Goal: Check status: Check status

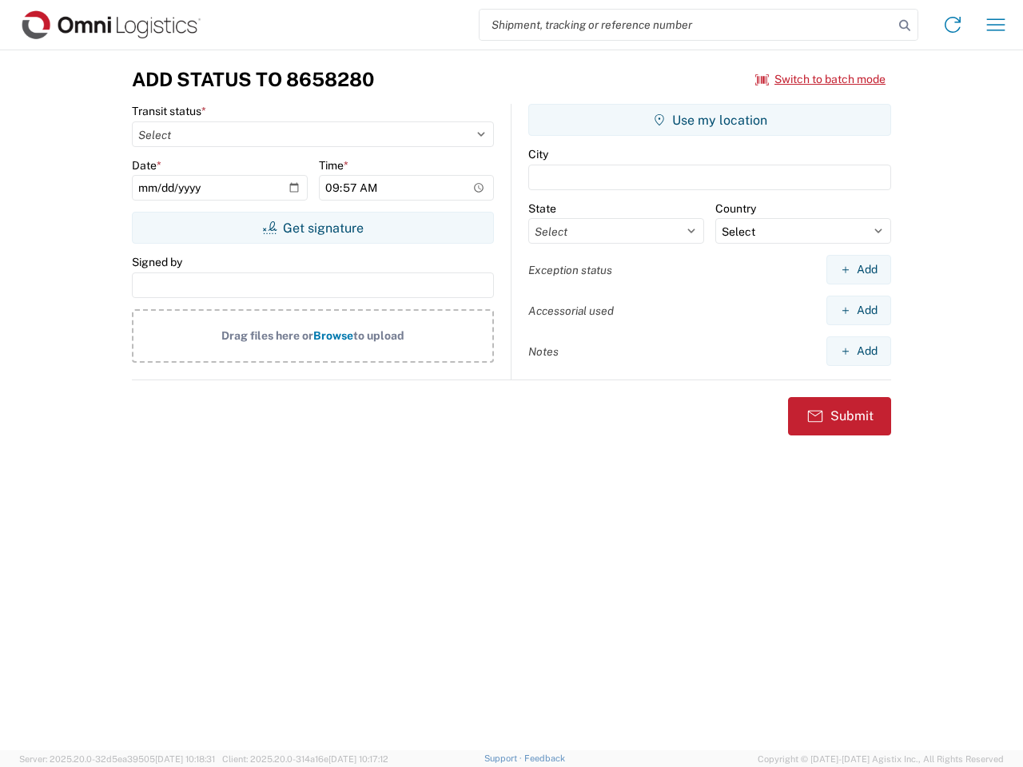
click at [686, 25] on input "search" at bounding box center [686, 25] width 414 height 30
click at [904, 26] on icon at bounding box center [904, 25] width 22 height 22
click at [952, 25] on icon at bounding box center [953, 25] width 26 height 26
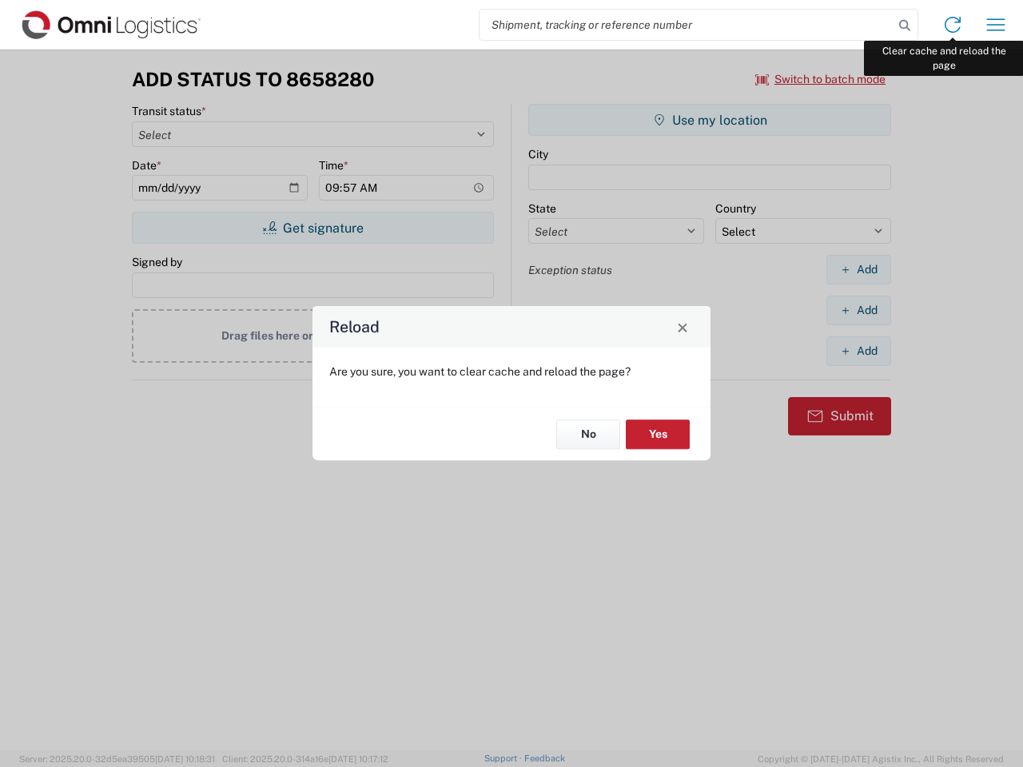
click at [995, 25] on div "Reload Are you sure, you want to clear cache and reload the page? No Yes" at bounding box center [511, 383] width 1023 height 767
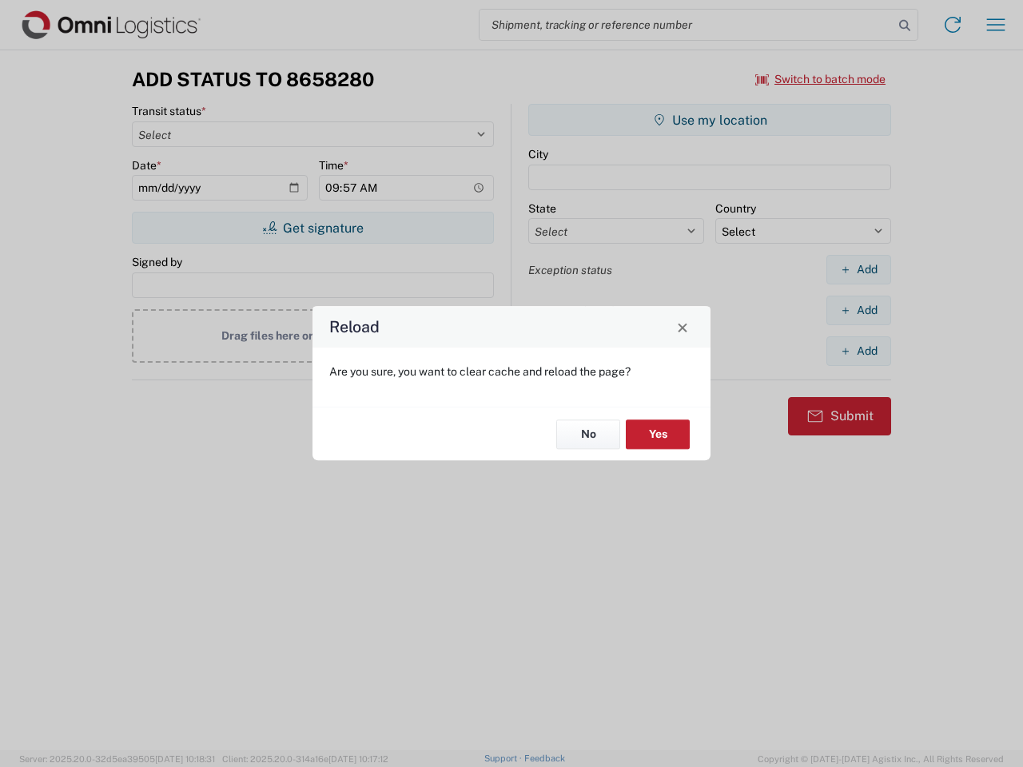
click at [821, 79] on div "Reload Are you sure, you want to clear cache and reload the page? No Yes" at bounding box center [511, 383] width 1023 height 767
click at [312, 228] on div "Reload Are you sure, you want to clear cache and reload the page? No Yes" at bounding box center [511, 383] width 1023 height 767
click at [709, 120] on div "Reload Are you sure, you want to clear cache and reload the page? No Yes" at bounding box center [511, 383] width 1023 height 767
click at [858, 269] on div "Reload Are you sure, you want to clear cache and reload the page? No Yes" at bounding box center [511, 383] width 1023 height 767
click at [858, 310] on div "Reload Are you sure, you want to clear cache and reload the page? No Yes" at bounding box center [511, 383] width 1023 height 767
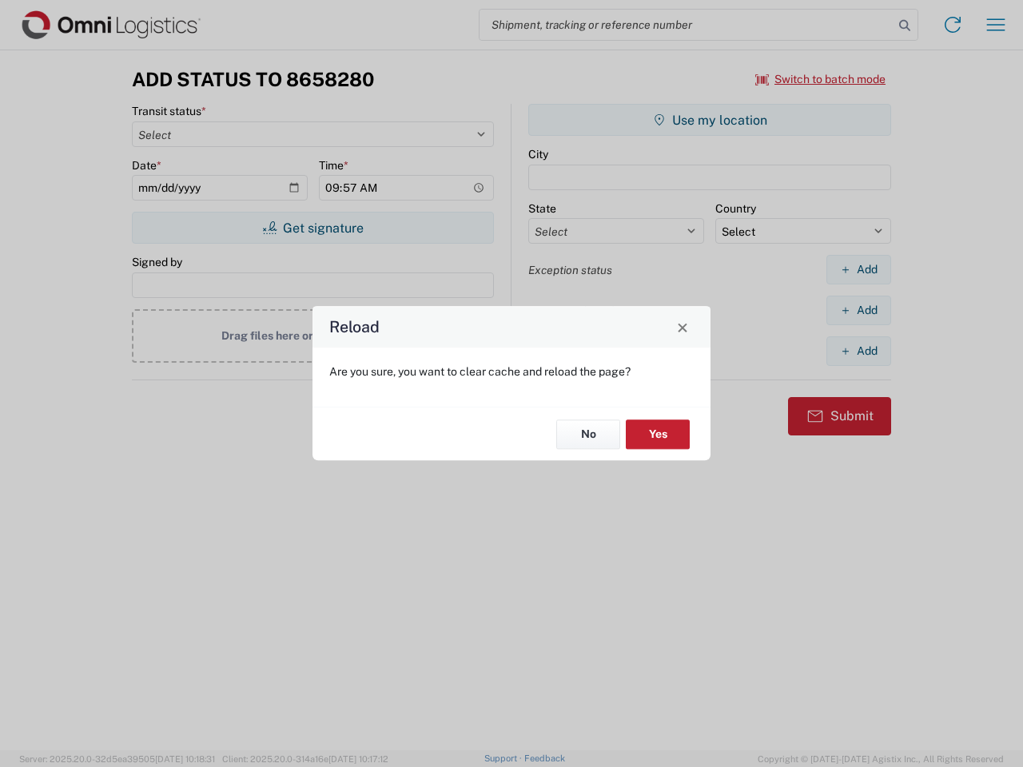
click at [858, 351] on div "Reload Are you sure, you want to clear cache and reload the page? No Yes" at bounding box center [511, 383] width 1023 height 767
